Goal: Find contact information: Find contact information

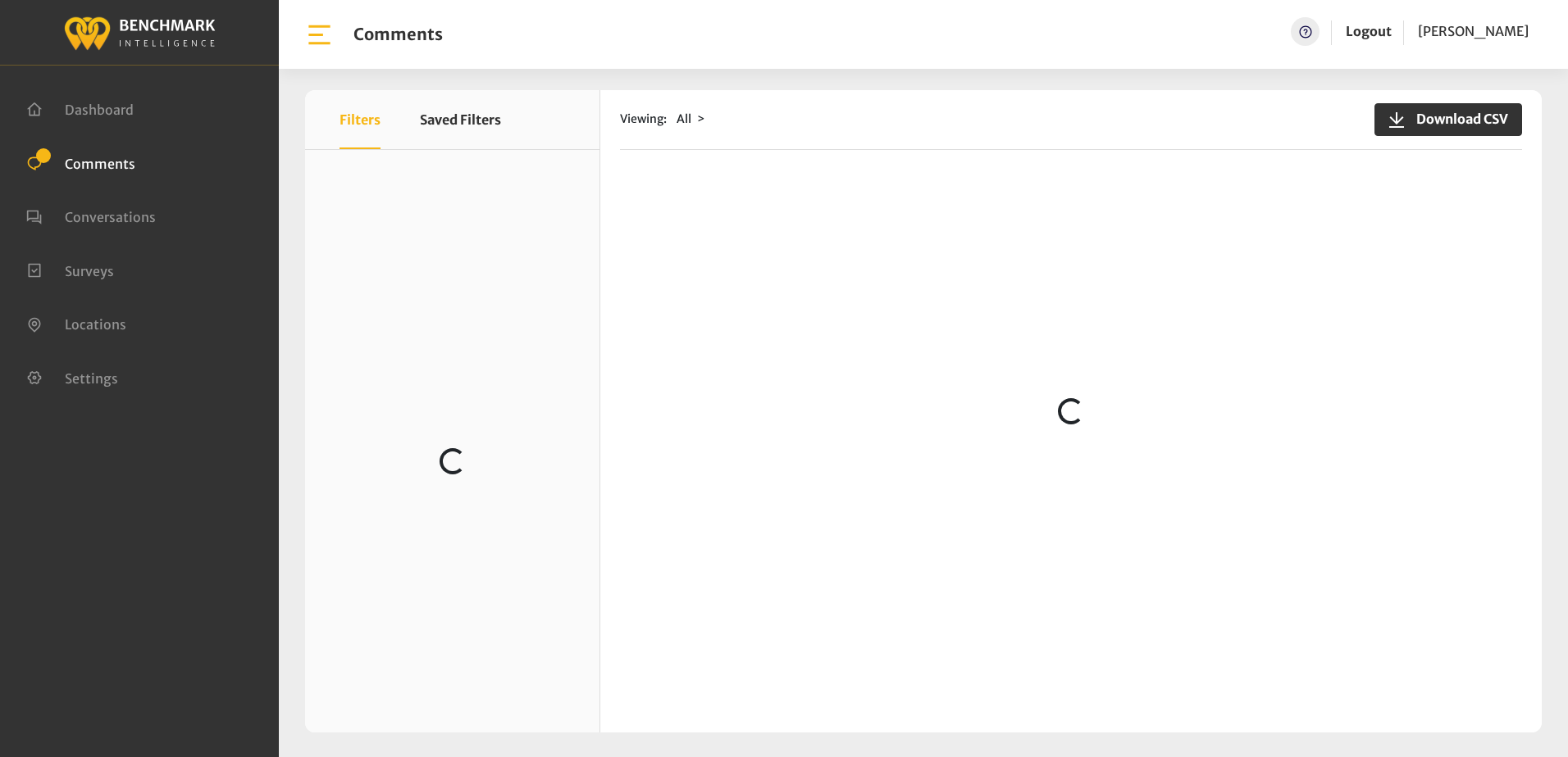
scroll to position [1442, 0]
click at [940, 140] on div "Viewing: All Download CSV" at bounding box center [1071, 120] width 902 height 60
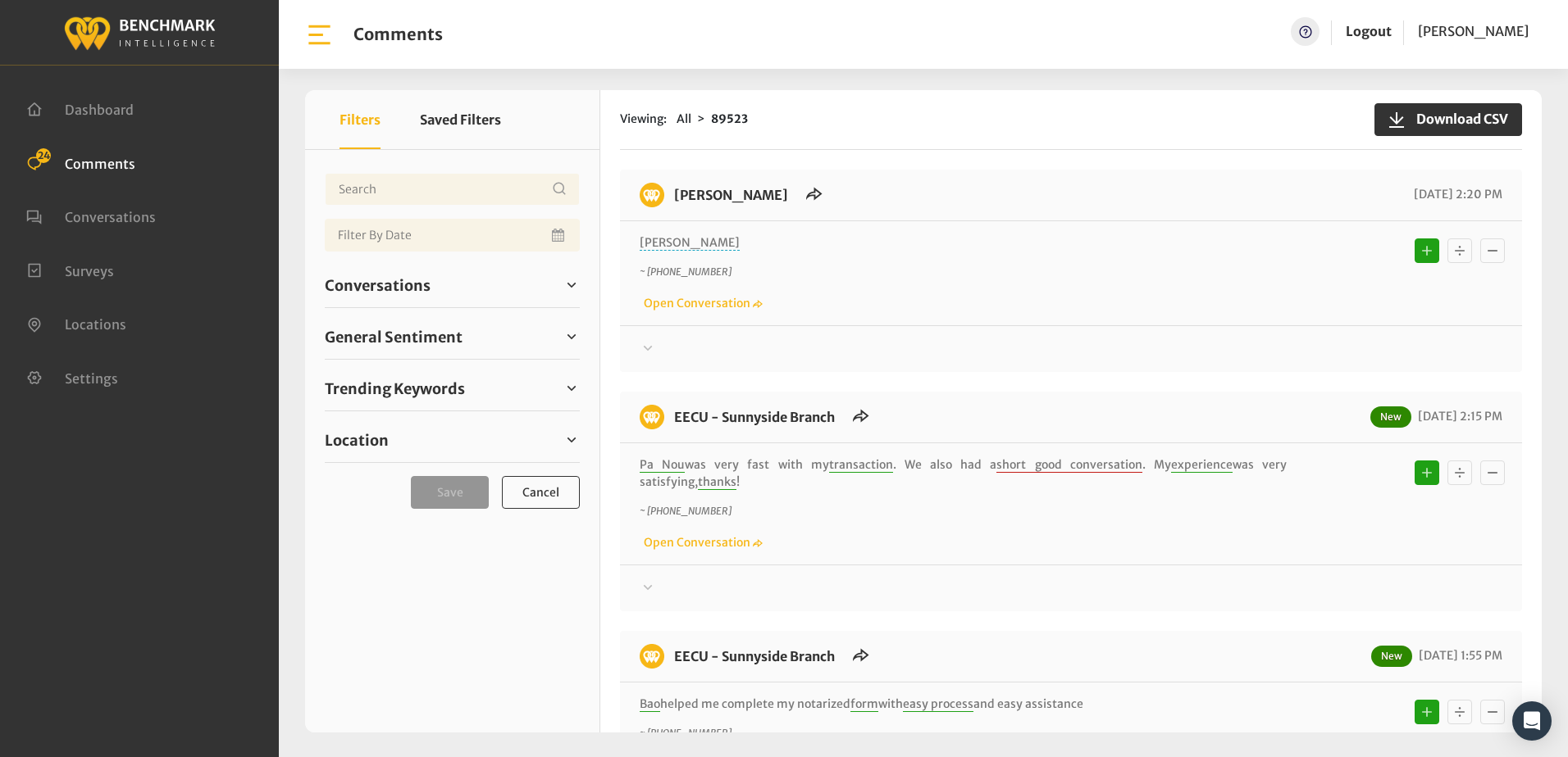
click at [1028, 273] on p "~ [PHONE_NUMBER]" at bounding box center [962, 271] width 646 height 15
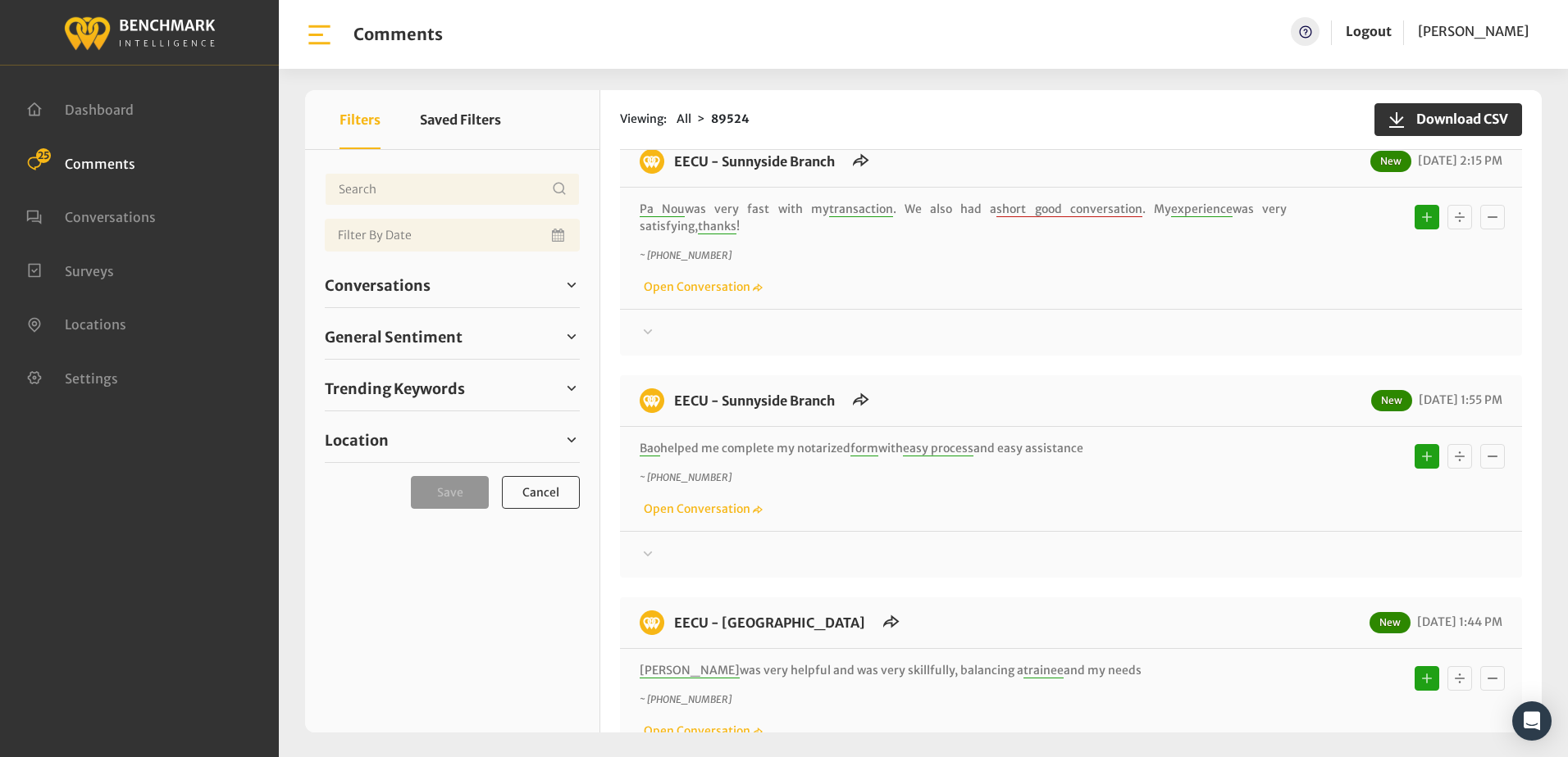
scroll to position [492, 0]
